Goal: Information Seeking & Learning: Learn about a topic

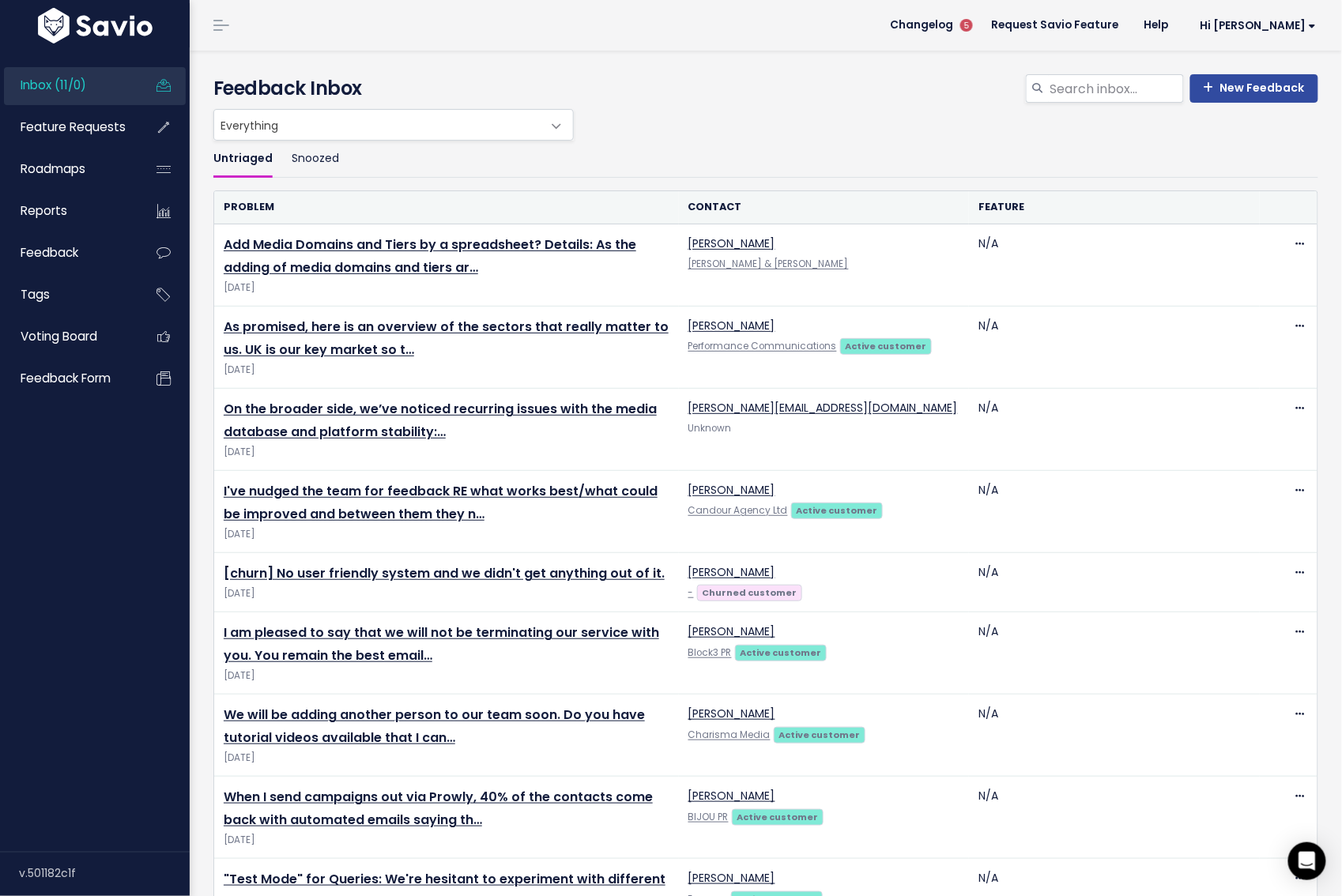
click at [450, 120] on span "Everything" at bounding box center [377, 124] width 327 height 30
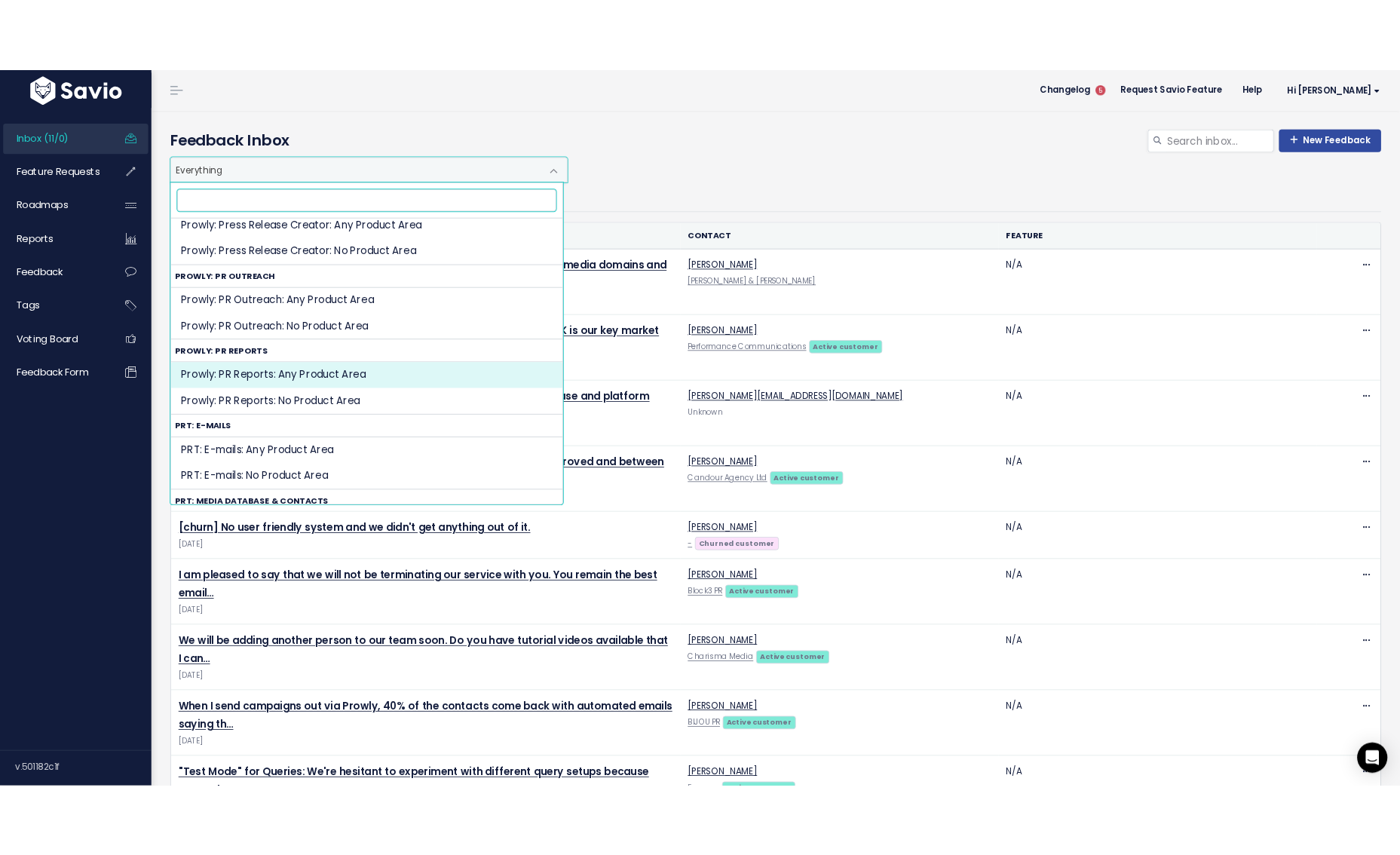
scroll to position [1764, 0]
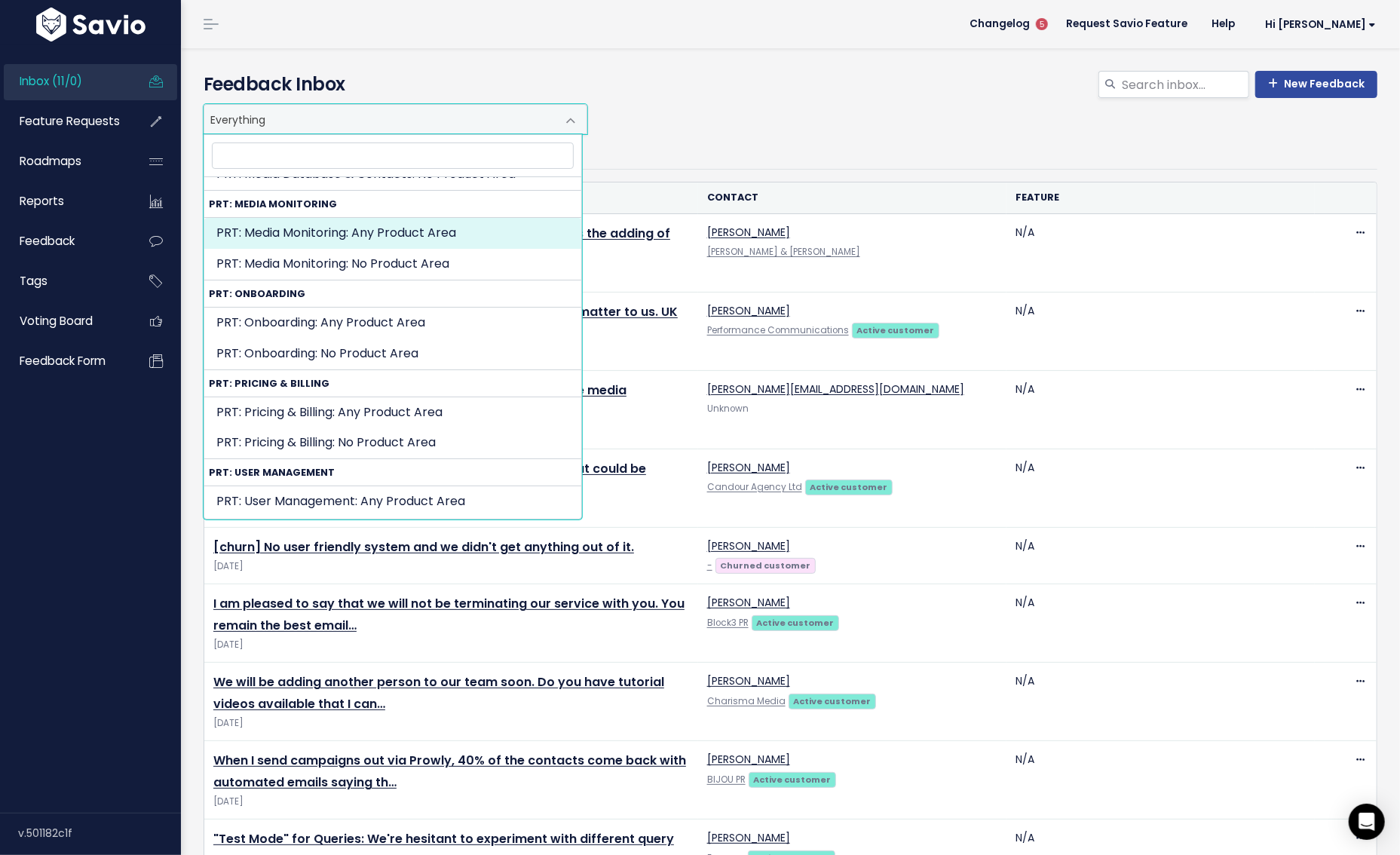
click at [775, 91] on h4 "Feedback Inbox" at bounding box center [790, 83] width 1174 height 27
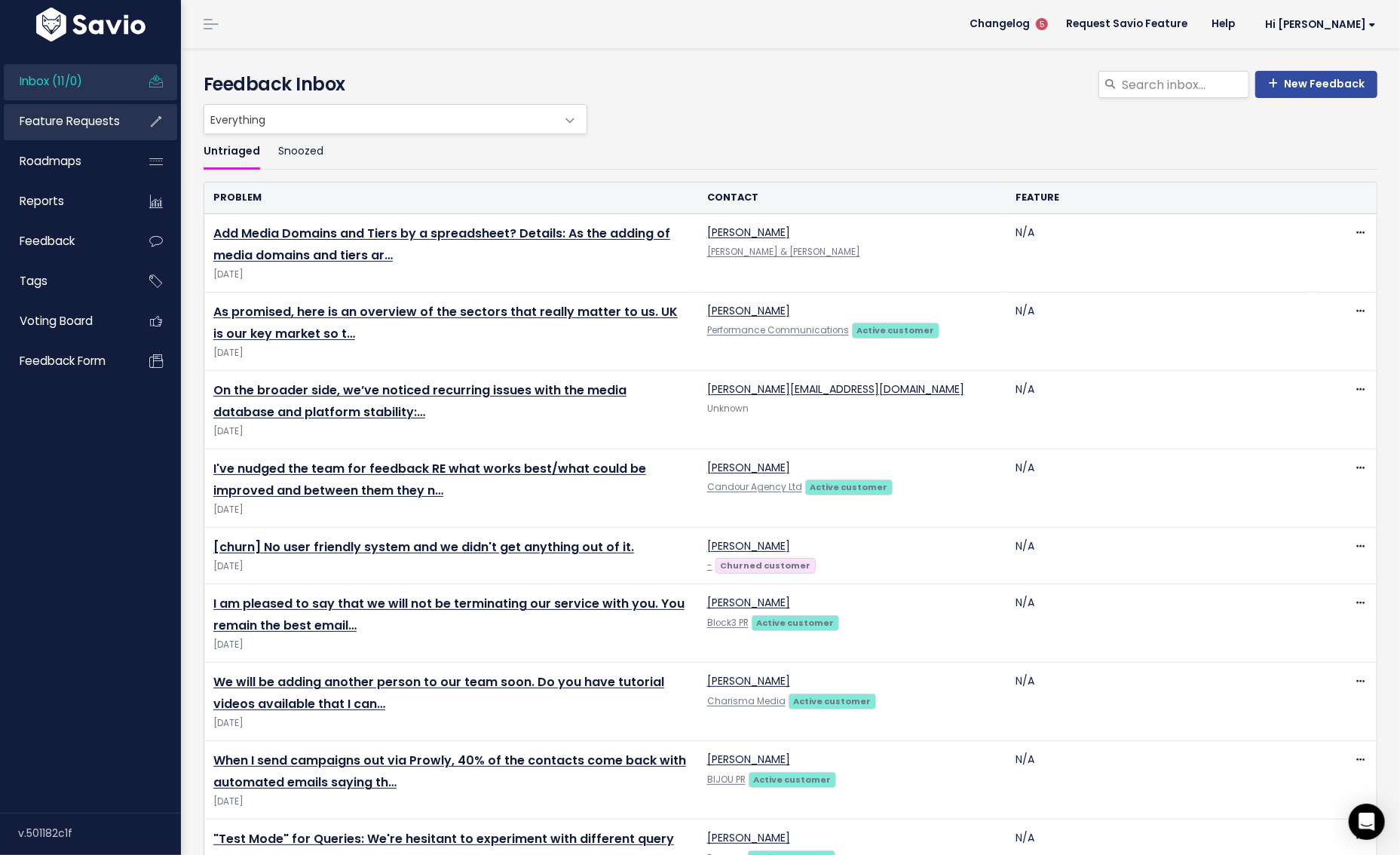
click at [70, 124] on span "Feature Requests" at bounding box center [70, 121] width 100 height 16
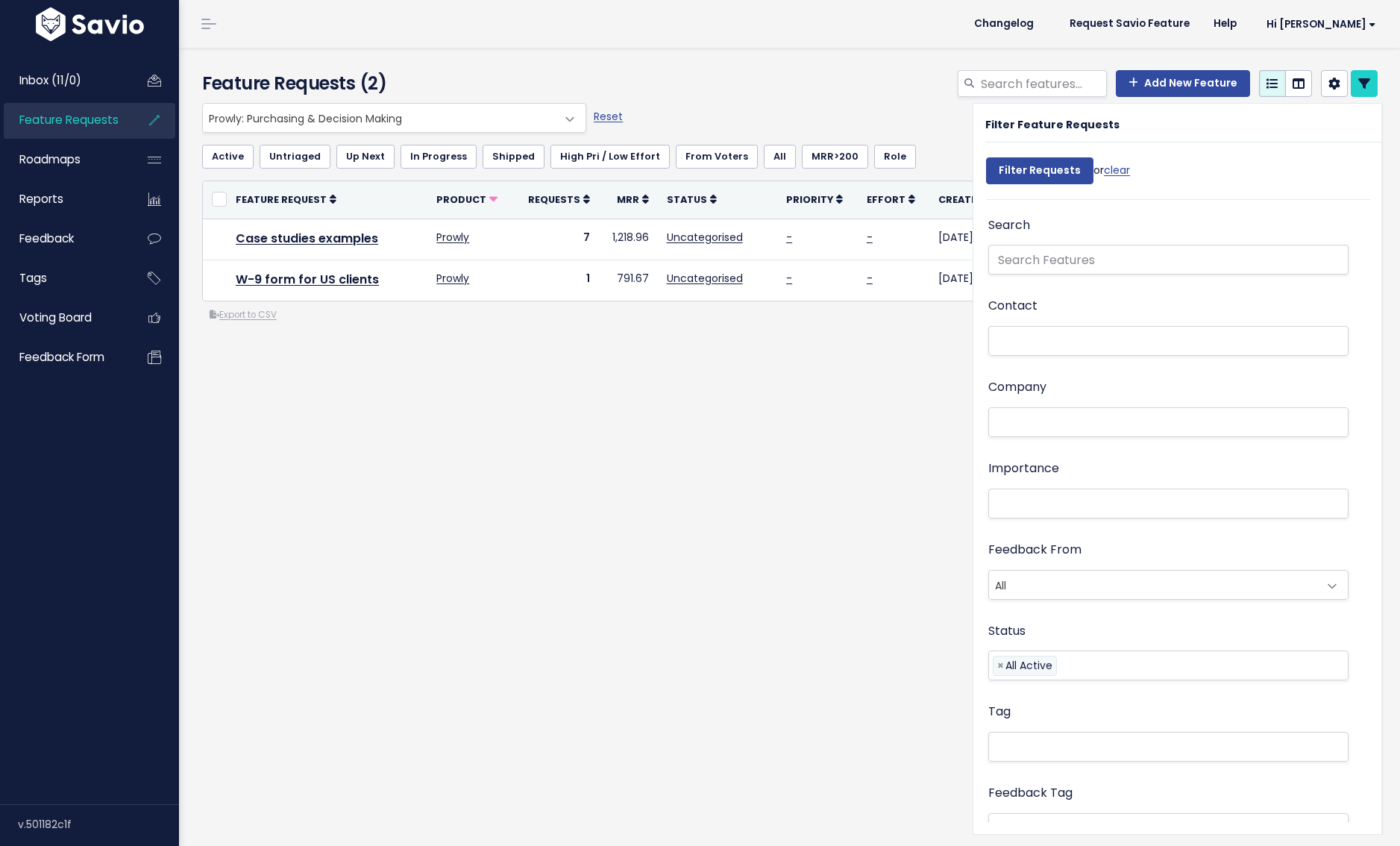
select select
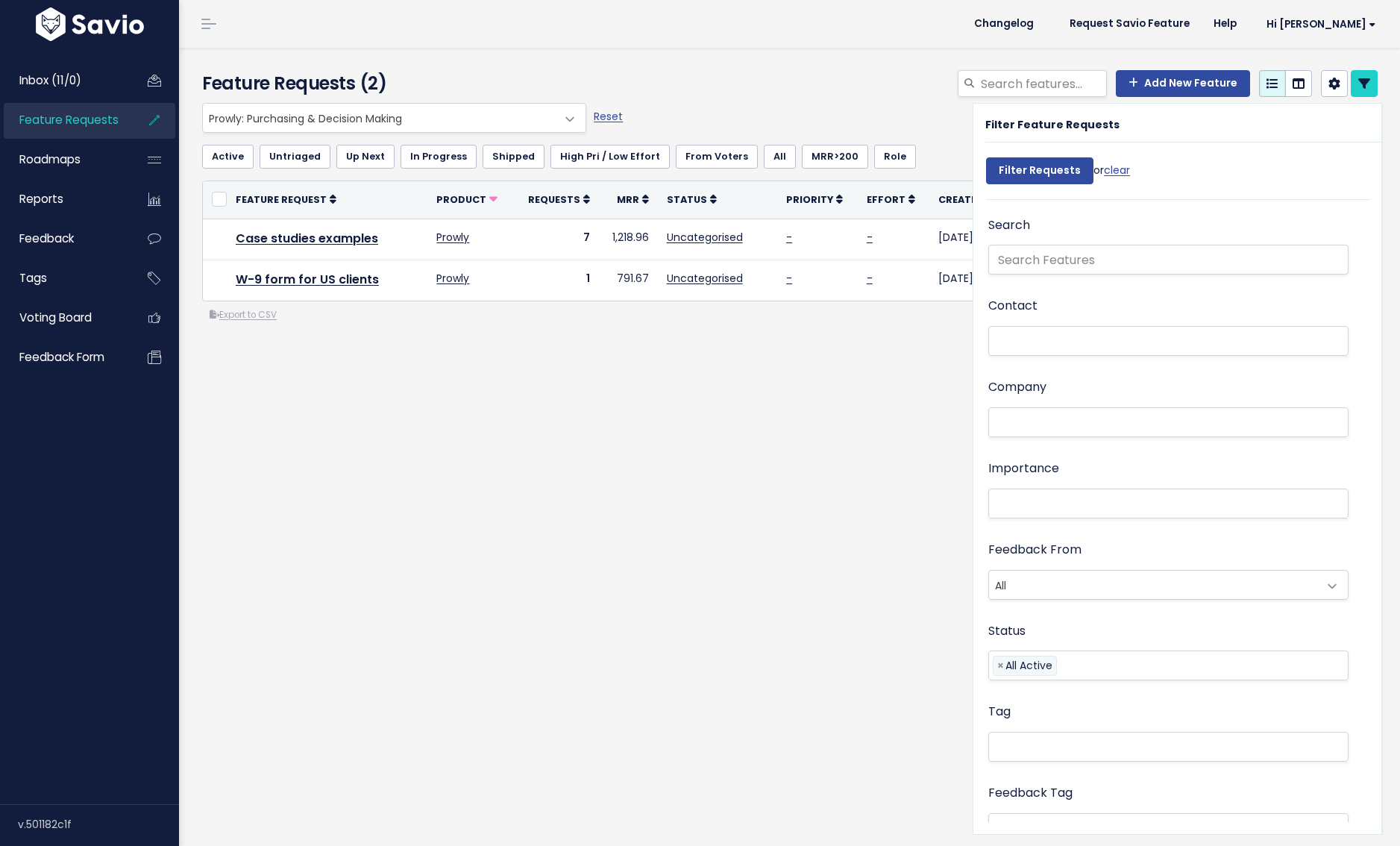
select select
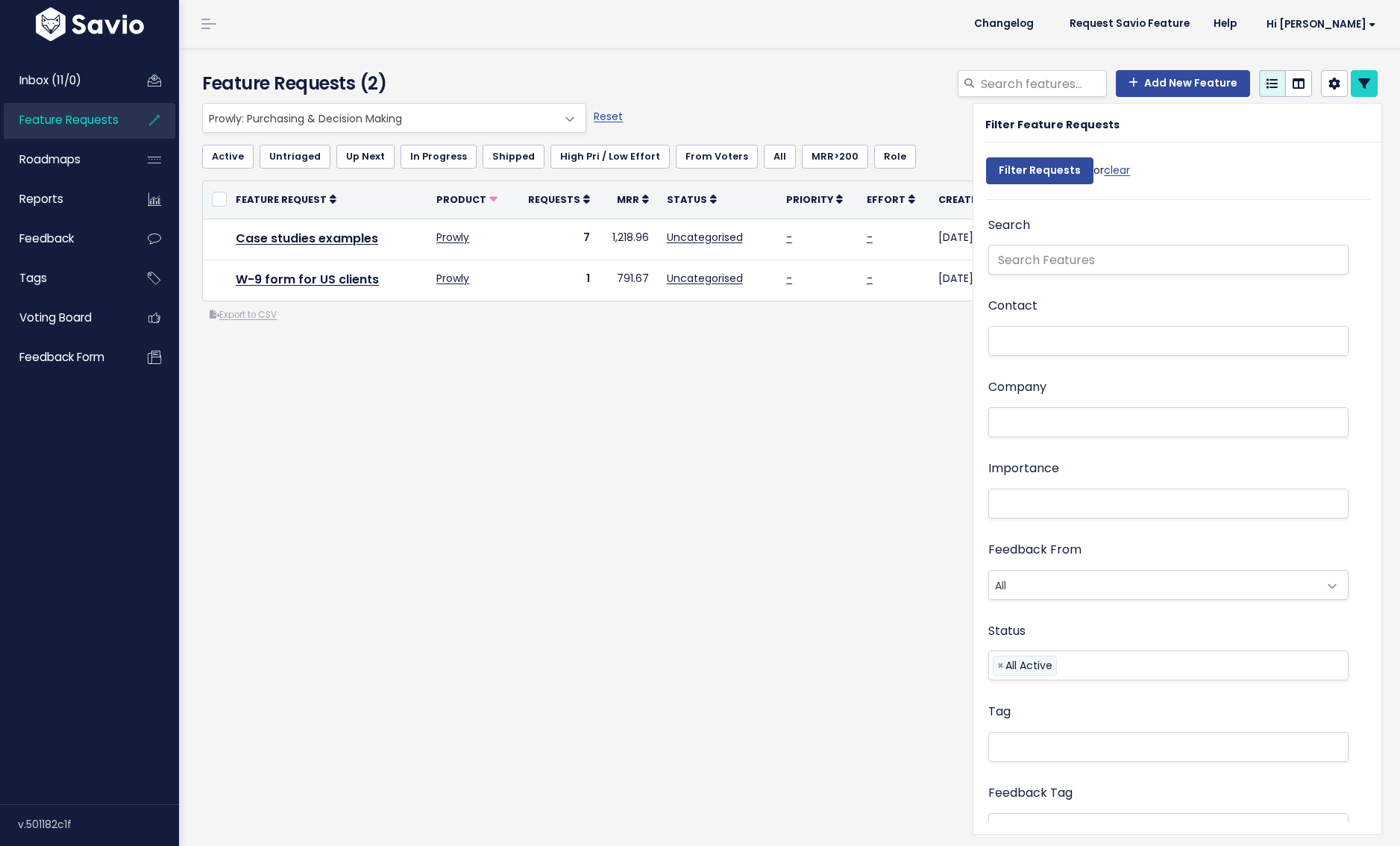
select select
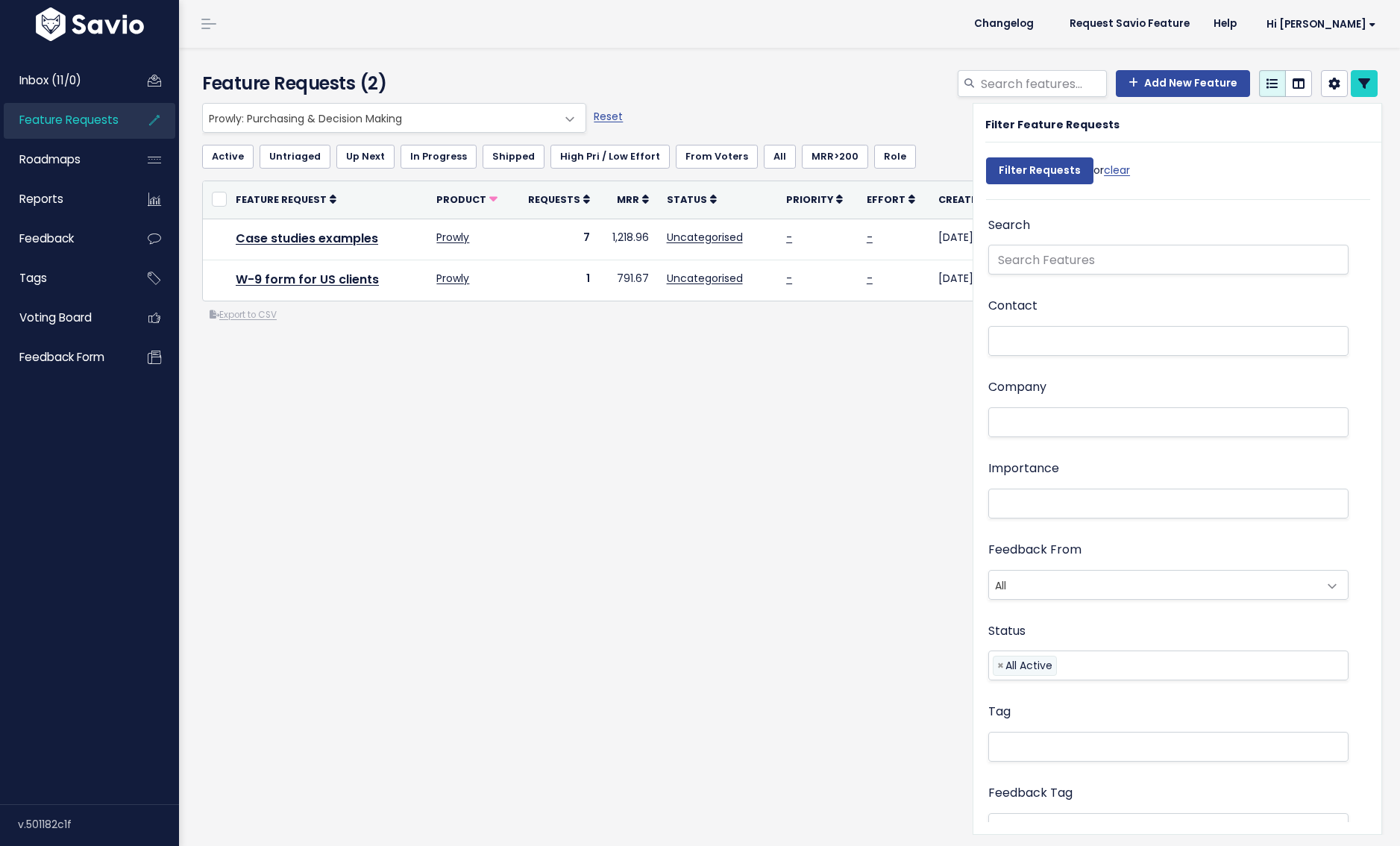
select select
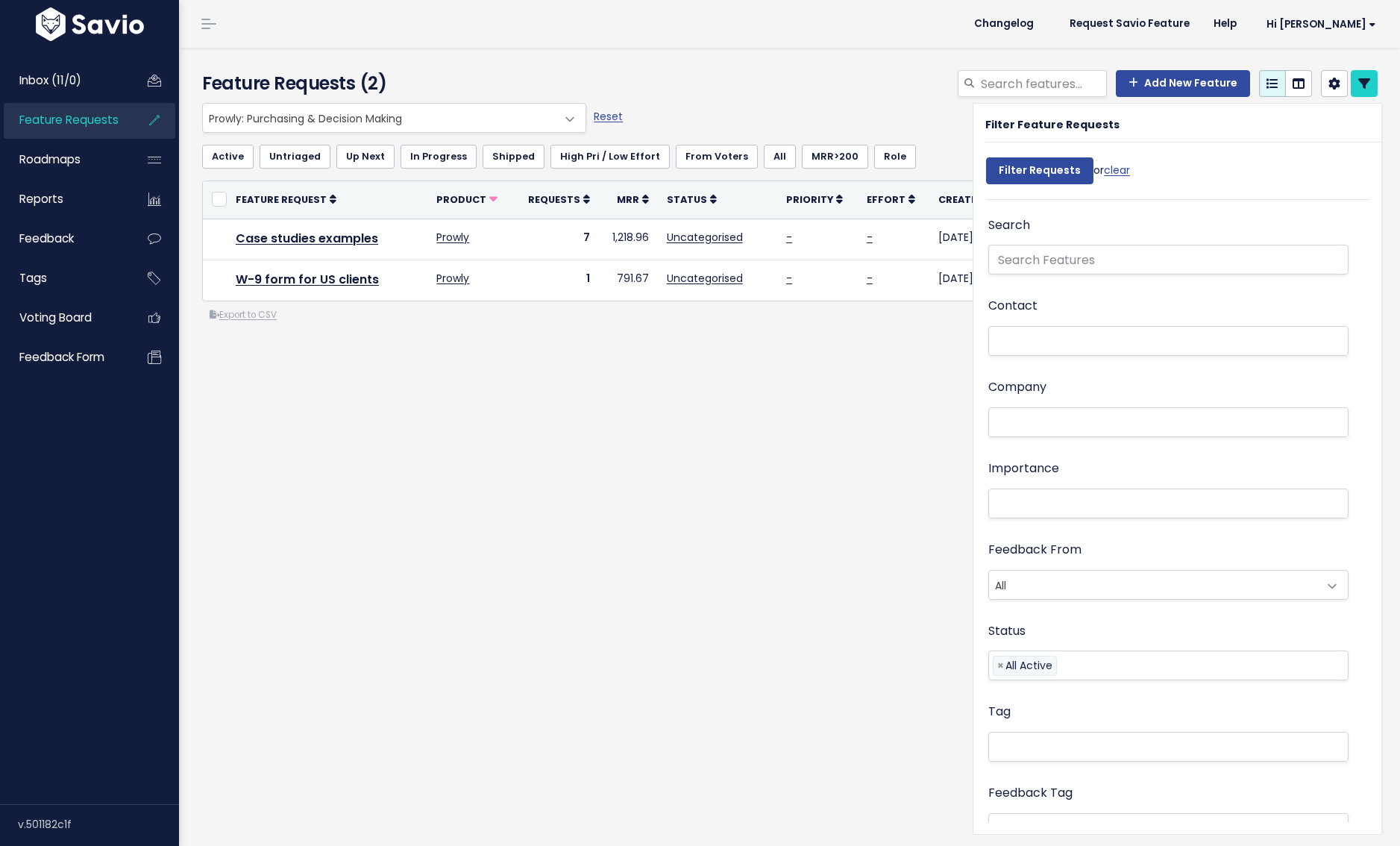
select select
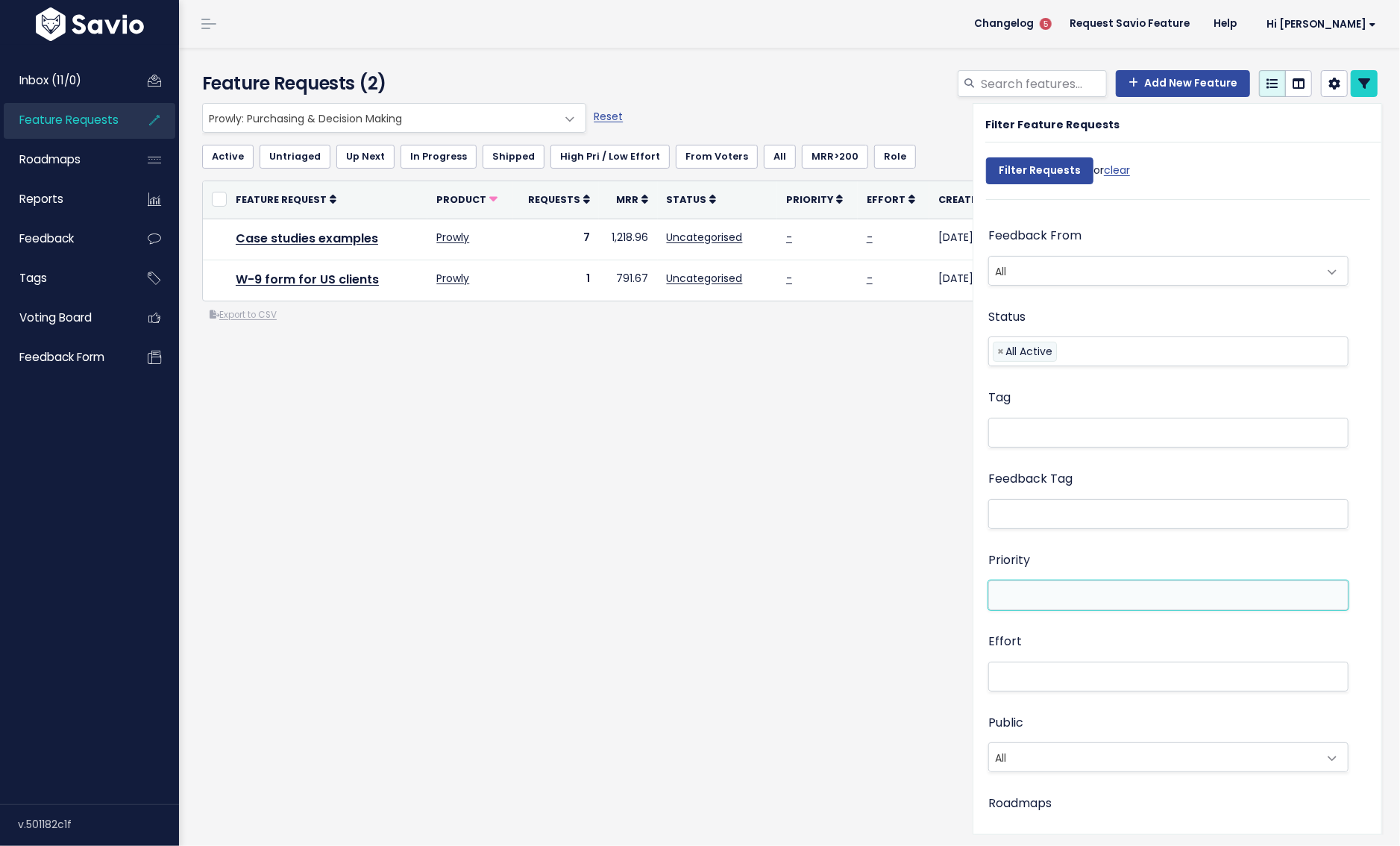
click at [1058, 592] on li at bounding box center [1165, 595] width 344 height 19
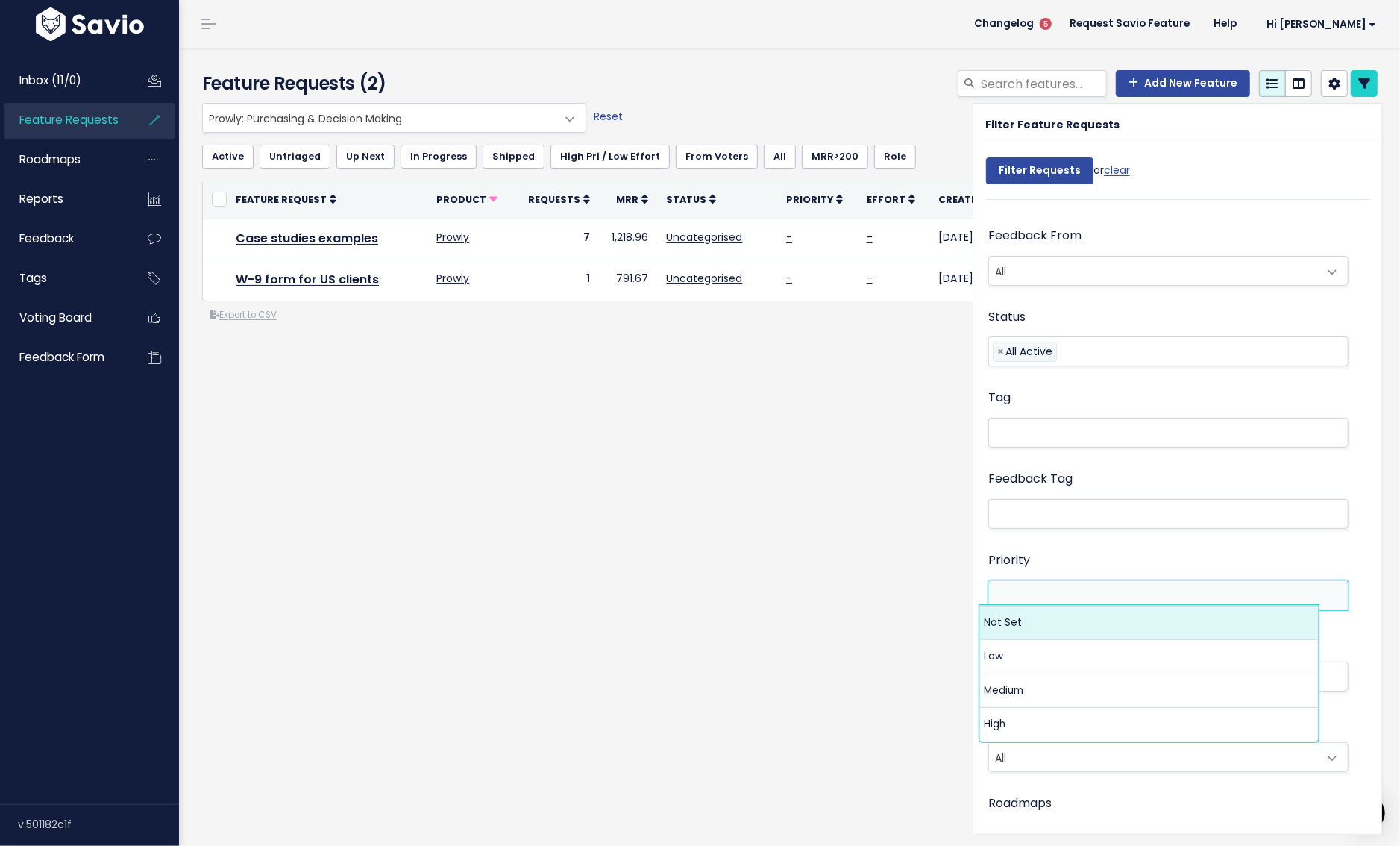
click at [1049, 539] on div "Feedback Tag" at bounding box center [1169, 509] width 361 height 81
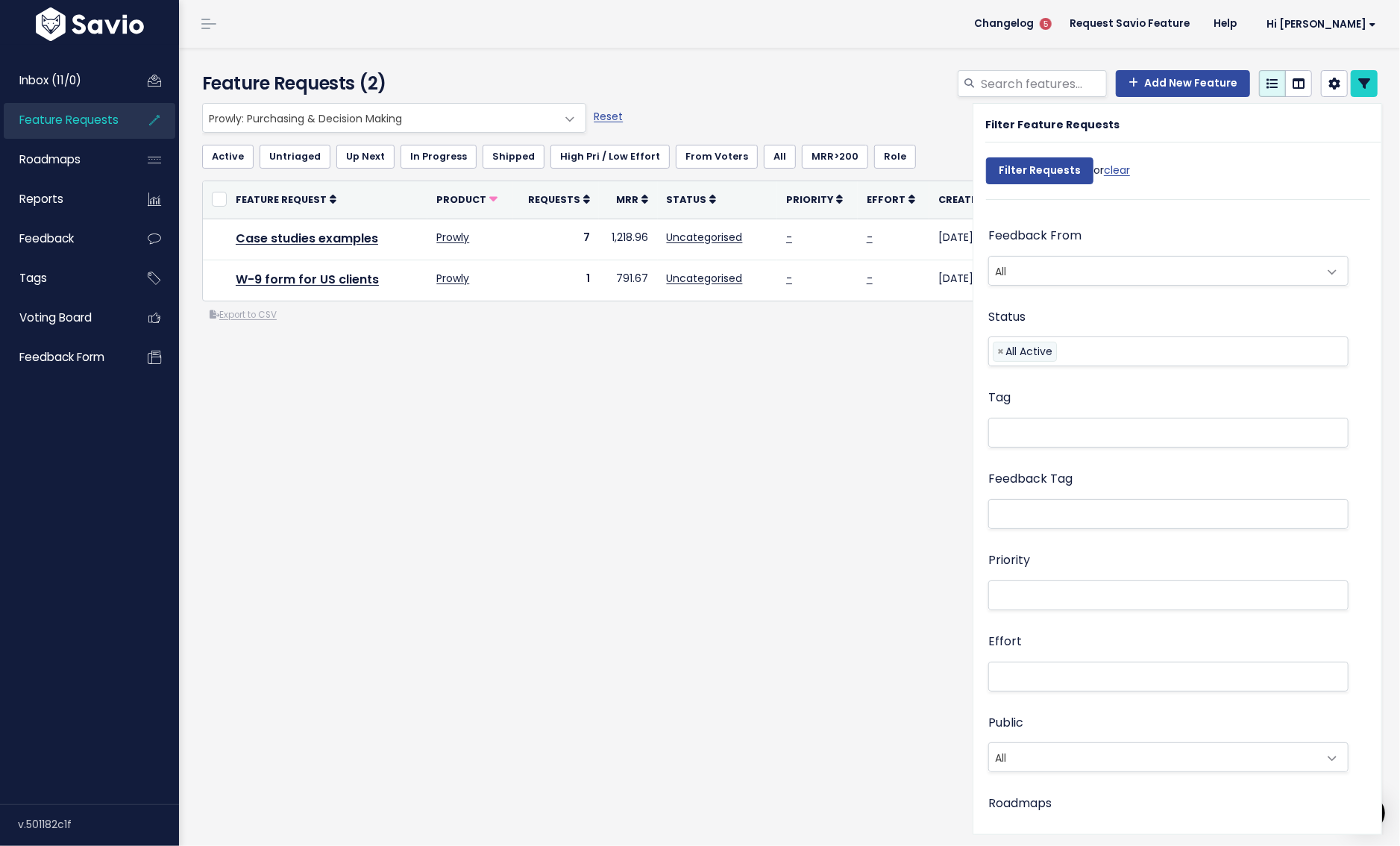
click at [1048, 670] on li at bounding box center [1165, 676] width 344 height 19
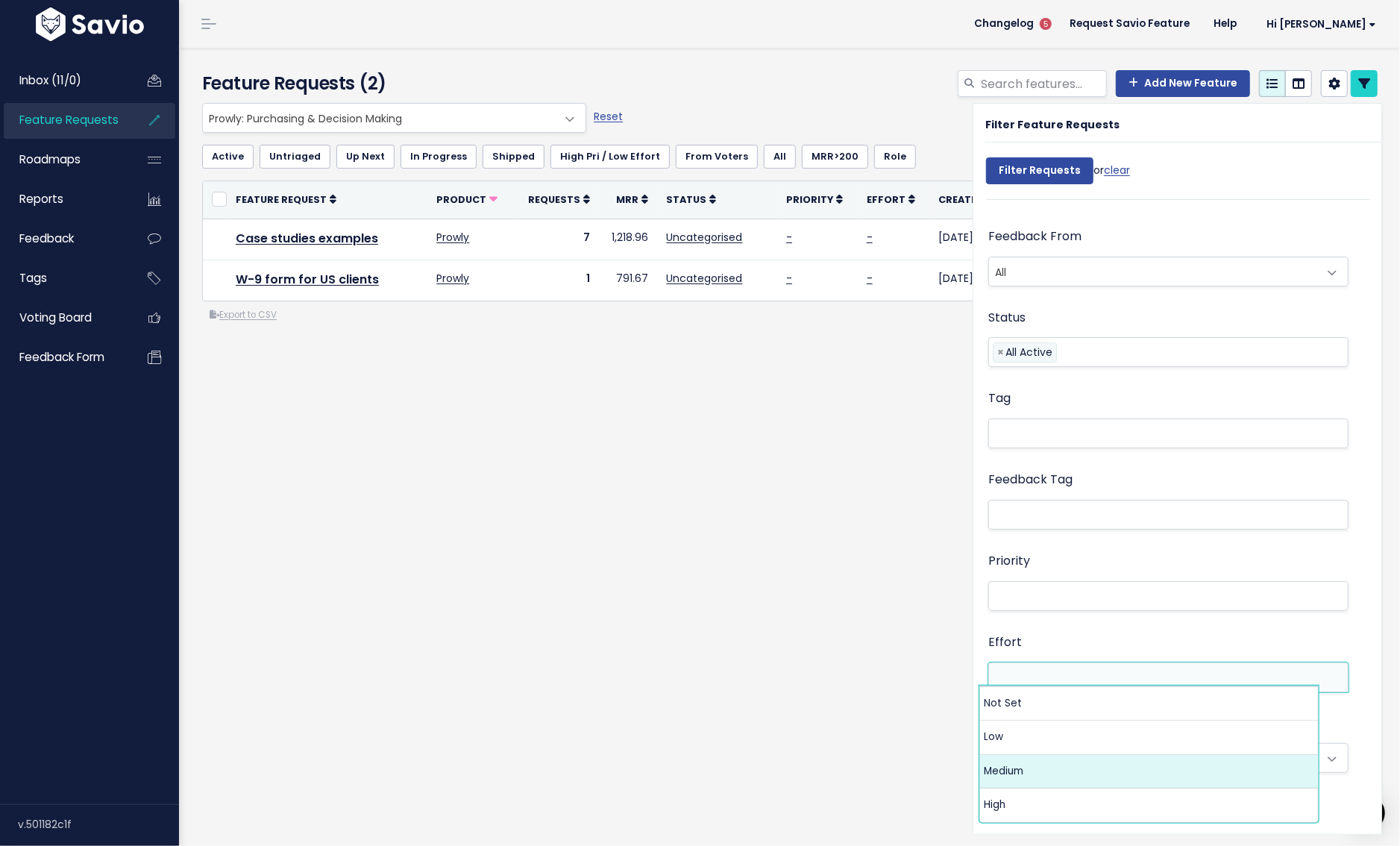
click at [1132, 622] on div "Priority Not Set Low Medium High" at bounding box center [1169, 591] width 361 height 81
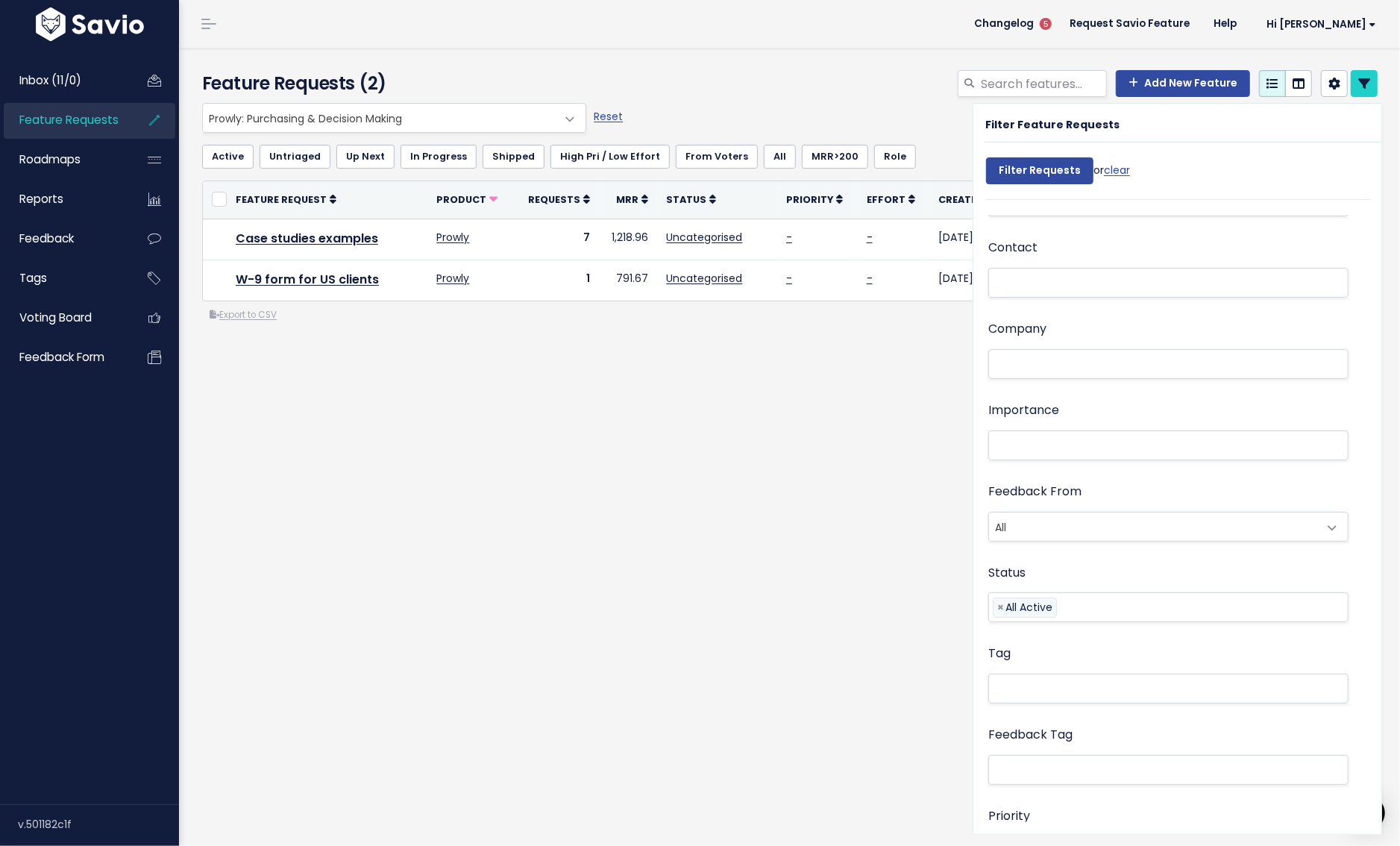
scroll to position [0, 0]
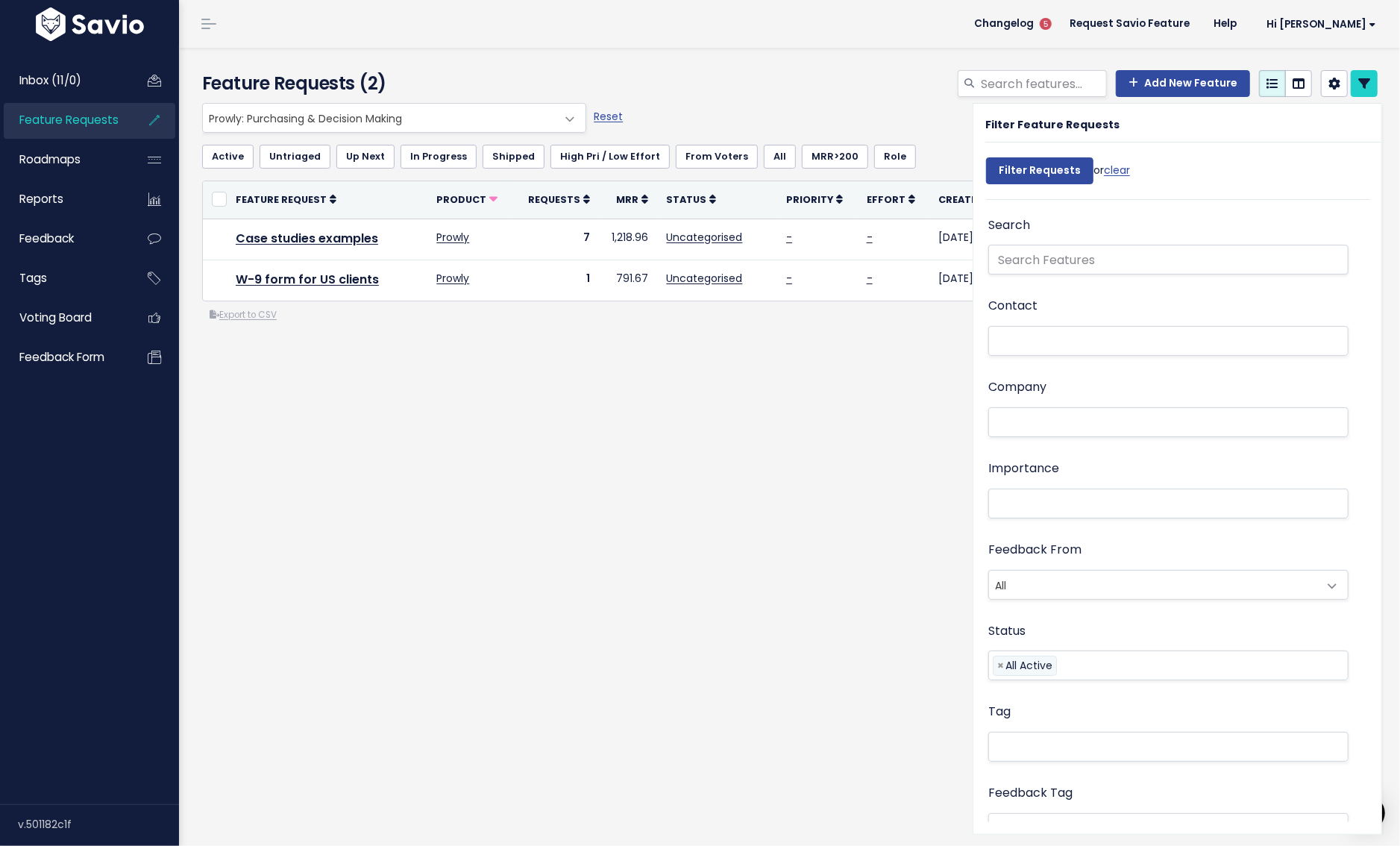
click at [549, 488] on div "Feature Requests (2) Add New Feature Everything Any Product: Any Product Area A…" at bounding box center [789, 446] width 1221 height 798
